Goal: Transaction & Acquisition: Purchase product/service

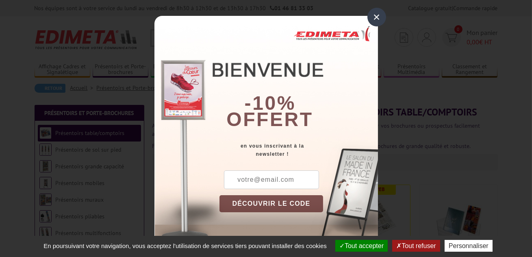
click at [378, 16] on div "×" at bounding box center [376, 17] width 19 height 19
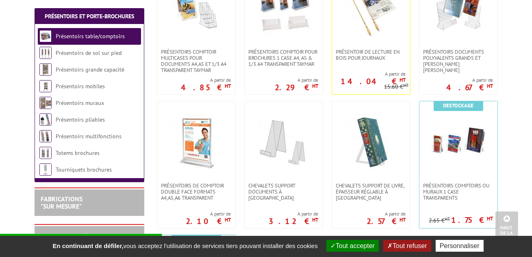
scroll to position [222, 0]
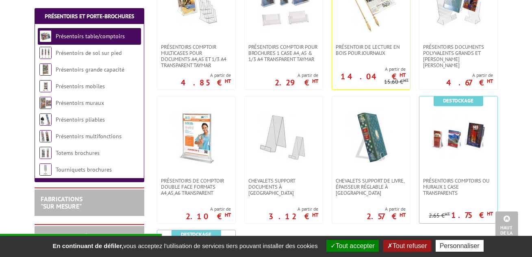
click at [386, 160] on img at bounding box center [370, 136] width 57 height 57
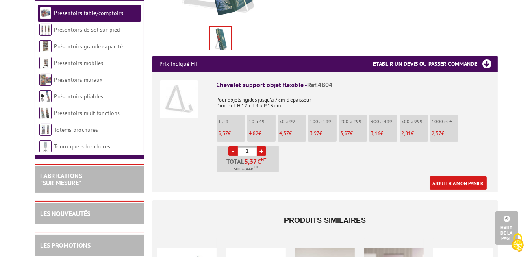
scroll to position [261, 0]
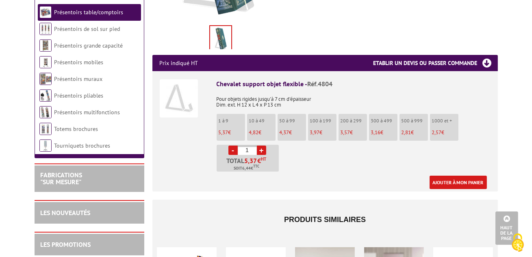
click at [261, 145] on link "+" at bounding box center [261, 149] width 9 height 9
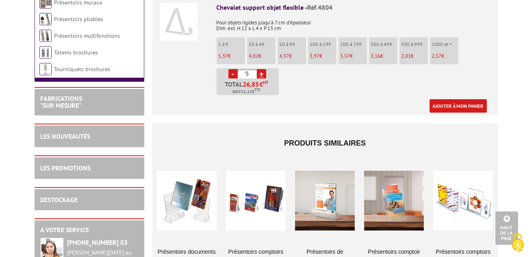
scroll to position [340, 0]
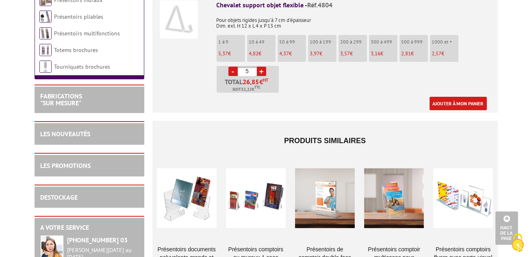
click at [262, 67] on link "+" at bounding box center [261, 71] width 9 height 9
type input "6"
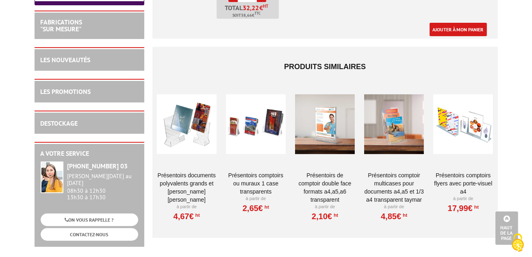
scroll to position [325, 0]
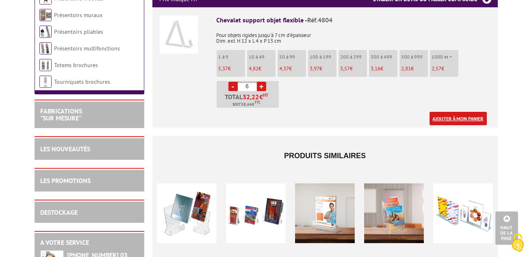
click at [456, 112] on link "Ajouter à mon panier" at bounding box center [457, 118] width 57 height 13
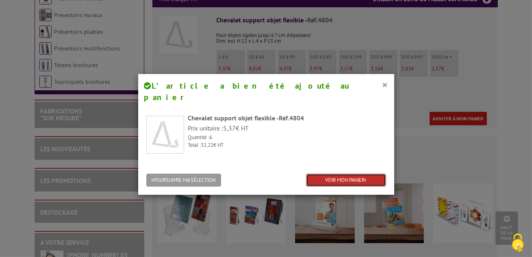
click at [329, 173] on link "VOIR MON PANIER" at bounding box center [346, 179] width 80 height 13
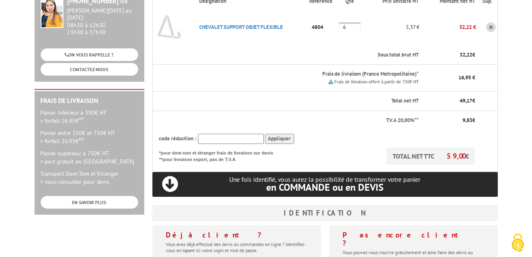
scroll to position [158, 0]
